Goal: Task Accomplishment & Management: Manage account settings

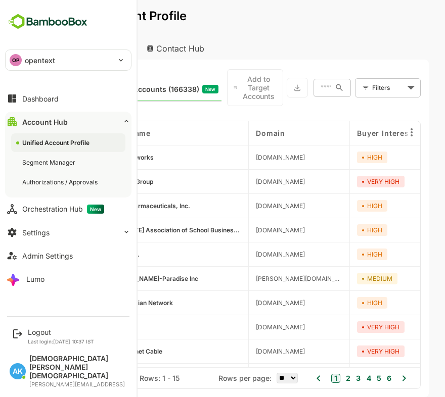
scroll to position [0, 52]
click at [43, 337] on div "Logout" at bounding box center [61, 332] width 66 height 9
